Goal: Complete application form: Complete application form

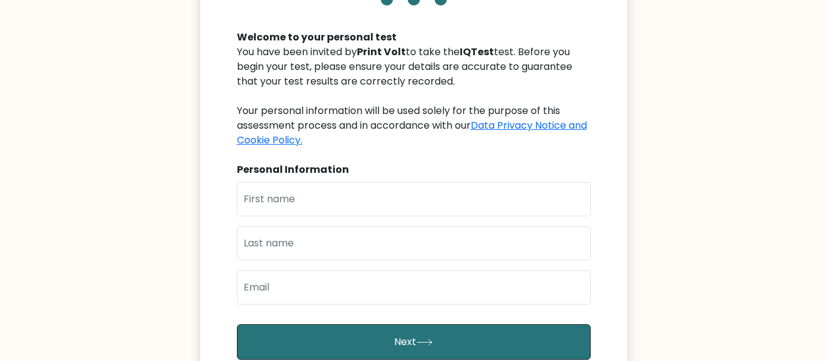
scroll to position [117, 0]
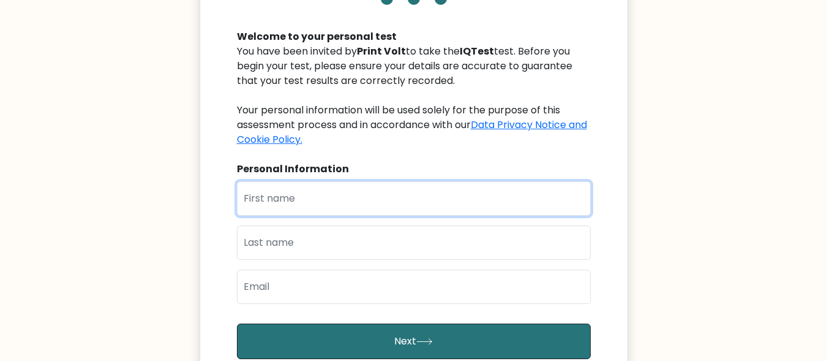
click at [423, 206] on input "text" at bounding box center [414, 198] width 354 height 34
type input "[PERSON_NAME]"
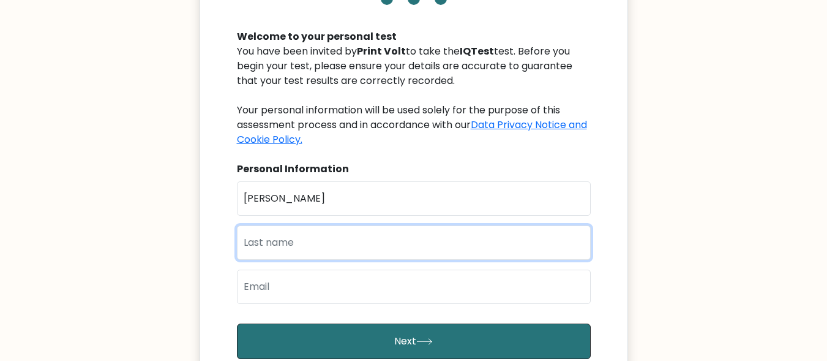
type input "Jamil"
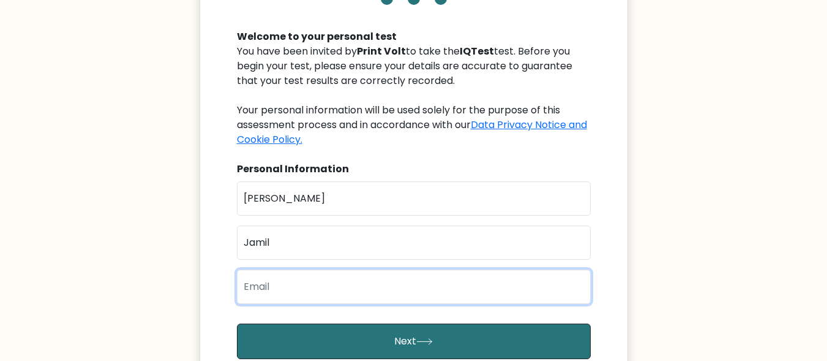
type input "[EMAIL_ADDRESS][DOMAIN_NAME]"
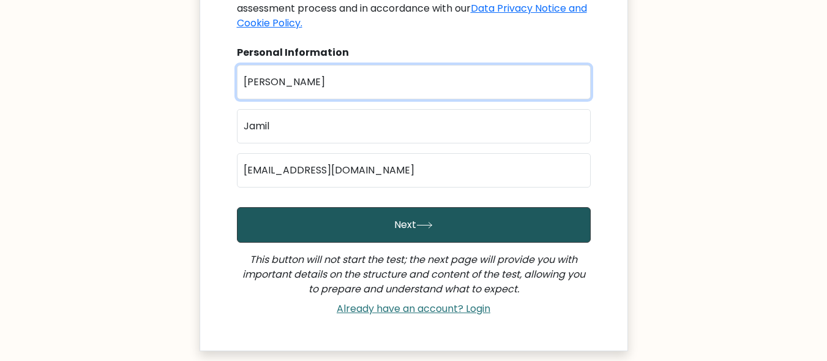
scroll to position [234, 0]
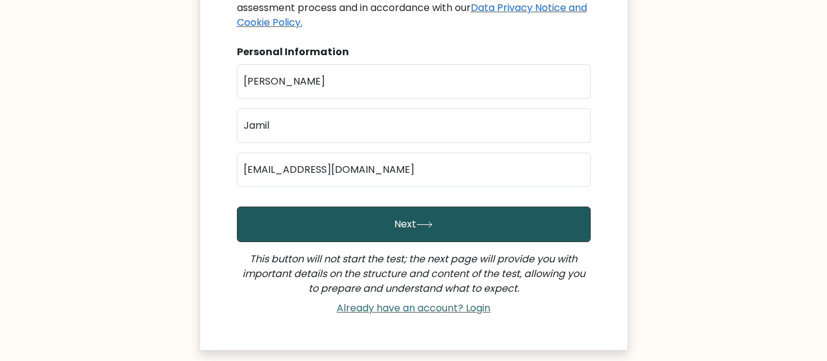
click at [439, 219] on button "Next" at bounding box center [414, 224] width 354 height 36
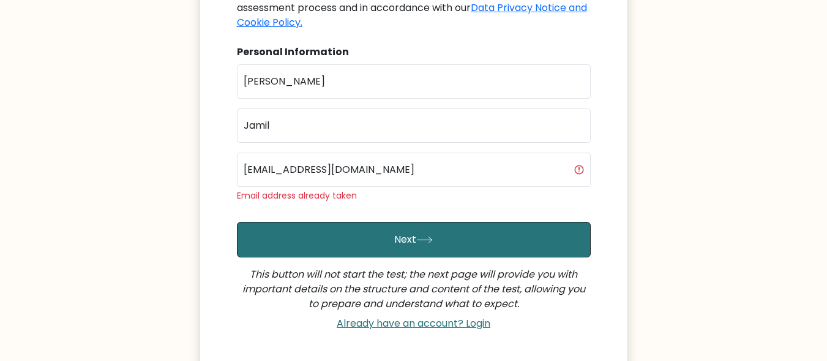
scroll to position [233, 0]
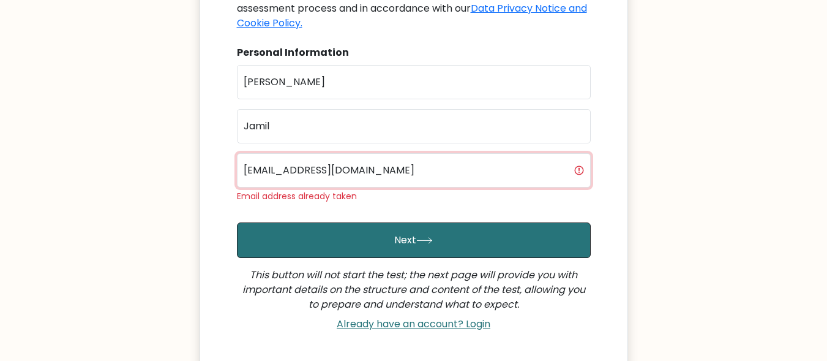
drag, startPoint x: 423, startPoint y: 175, endPoint x: 246, endPoint y: 168, distance: 177.1
click at [246, 168] on input "[EMAIL_ADDRESS][DOMAIN_NAME]" at bounding box center [414, 170] width 354 height 34
drag, startPoint x: 443, startPoint y: 167, endPoint x: 225, endPoint y: 156, distance: 217.7
click at [225, 156] on div "IQTest Welcome to your personal test You have been invited by Print Volt to tak…" at bounding box center [414, 81] width 429 height 570
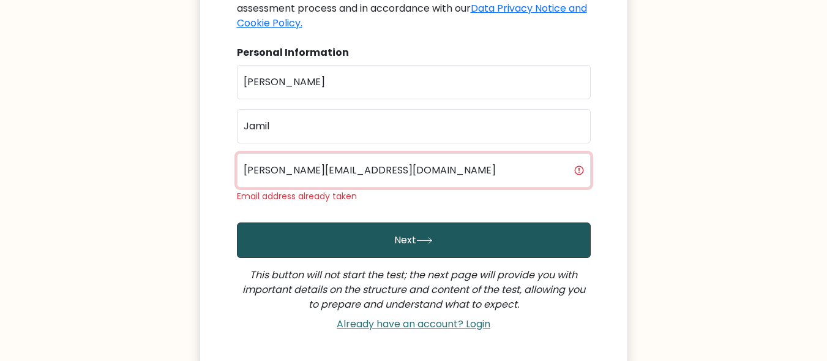
type input "[PERSON_NAME][EMAIL_ADDRESS][DOMAIN_NAME]"
click at [363, 239] on button "Next" at bounding box center [414, 240] width 354 height 36
